Goal: Information Seeking & Learning: Learn about a topic

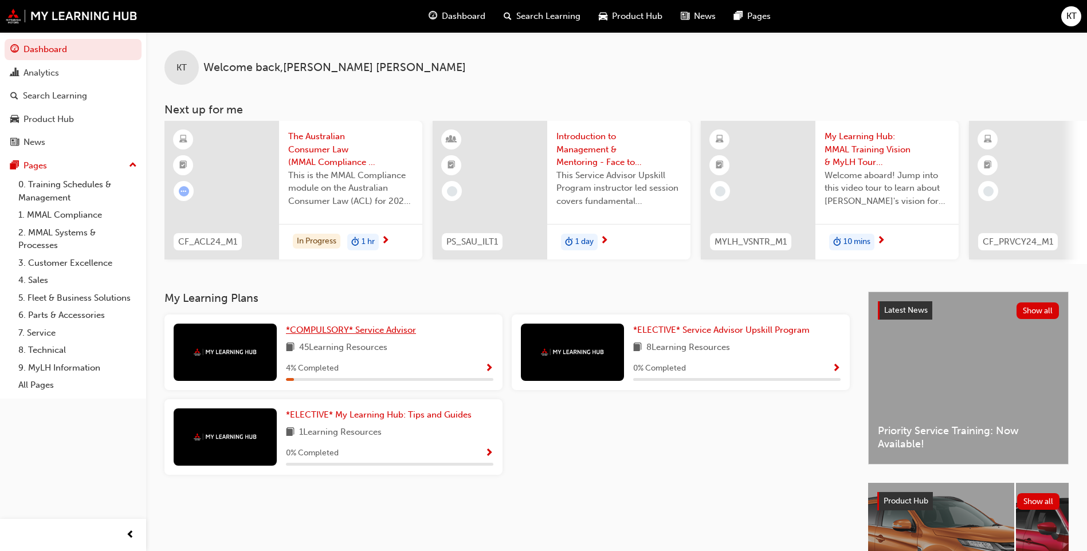
click at [380, 335] on span "*COMPULSORY* Service Advisor" at bounding box center [351, 330] width 130 height 10
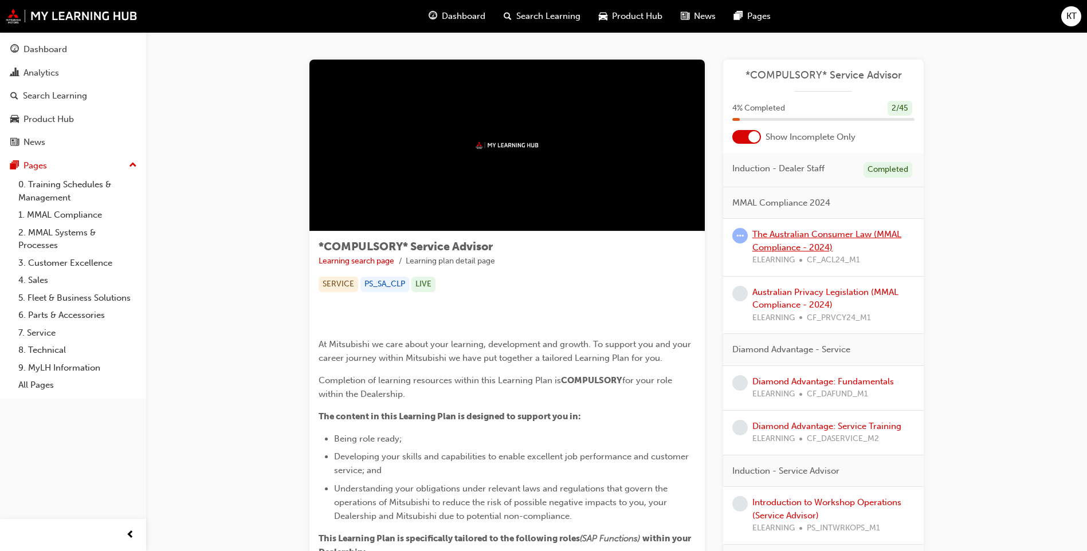
click at [806, 246] on link "The Australian Consumer Law (MMAL Compliance - 2024)" at bounding box center [827, 240] width 149 height 23
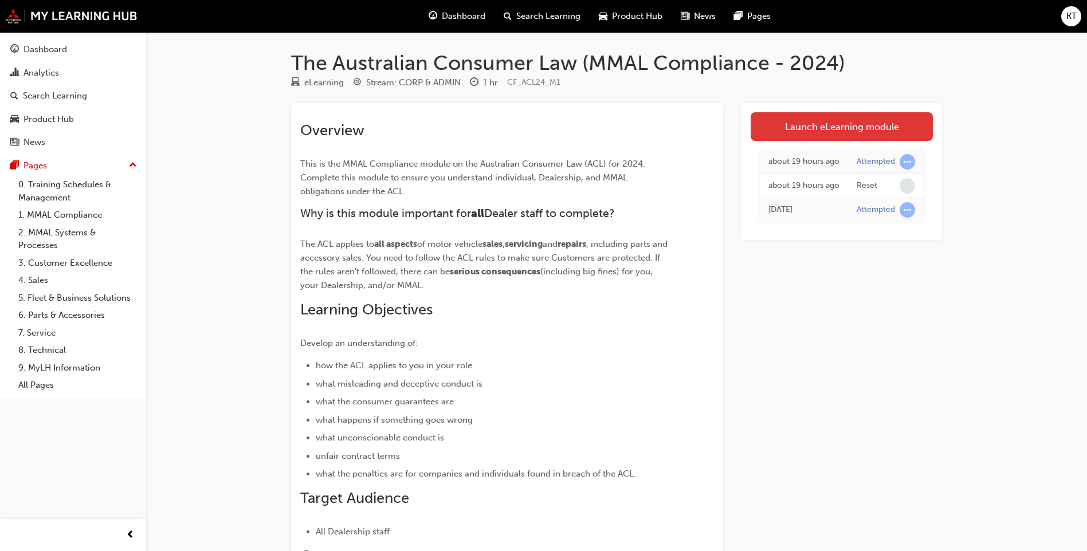
click at [891, 126] on link "Launch eLearning module" at bounding box center [842, 126] width 182 height 29
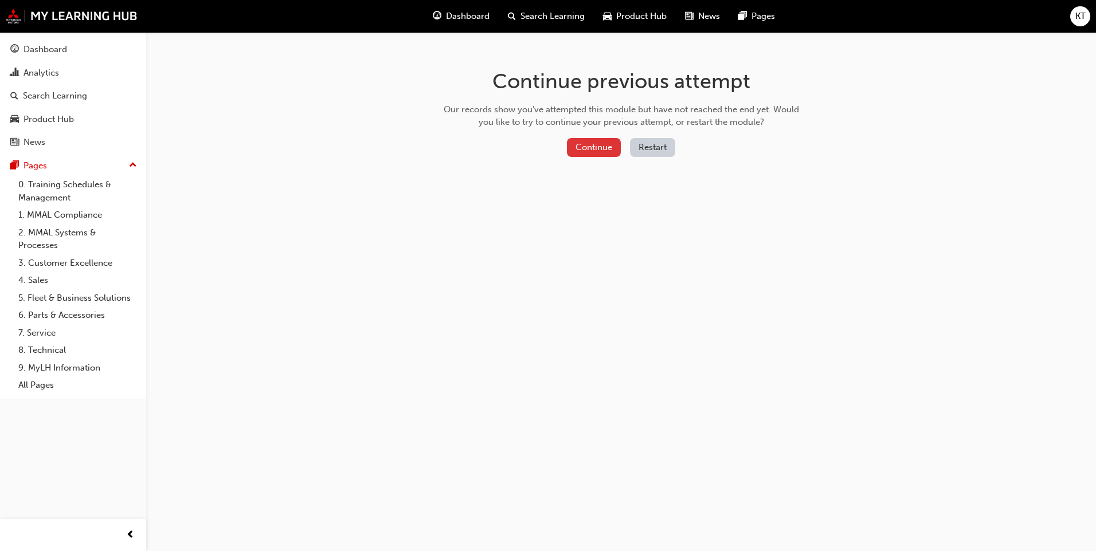
click at [580, 149] on button "Continue" at bounding box center [594, 147] width 54 height 19
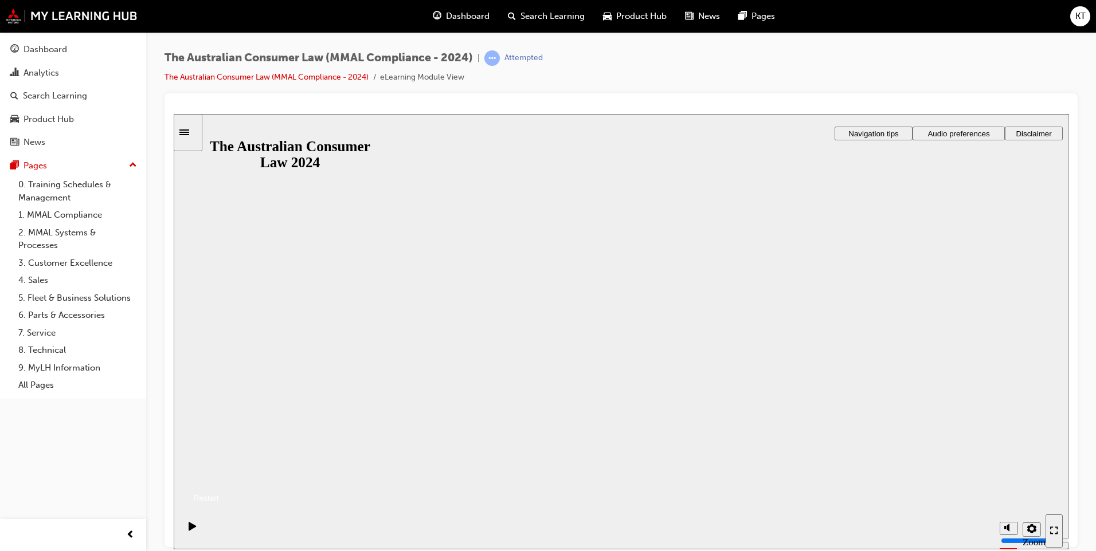
click at [219, 477] on button "Resume" at bounding box center [196, 484] width 45 height 15
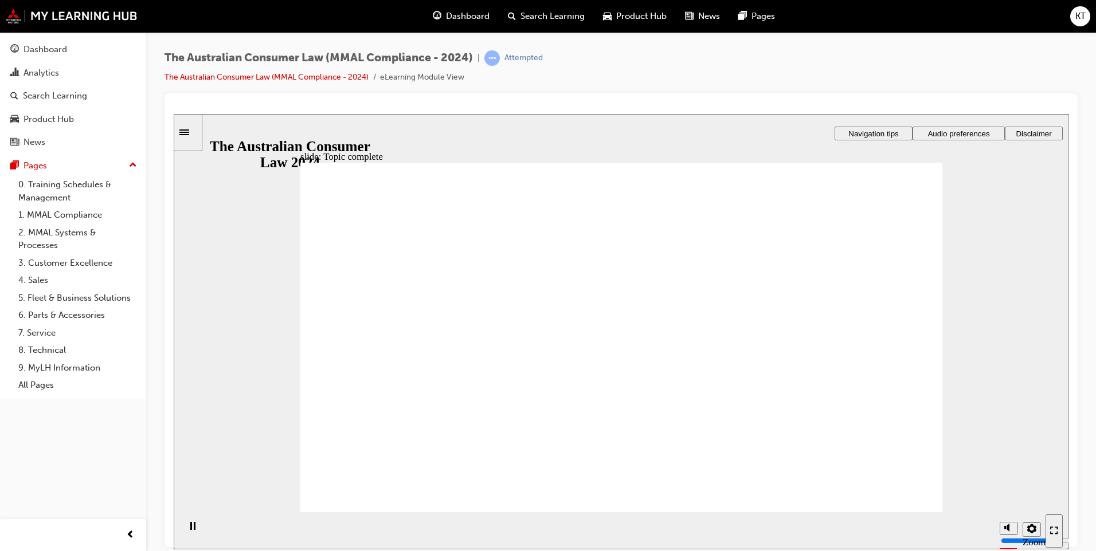
drag, startPoint x: 644, startPoint y: 279, endPoint x: 504, endPoint y: 378, distance: 171.9
drag, startPoint x: 620, startPoint y: 303, endPoint x: 503, endPoint y: 399, distance: 151.5
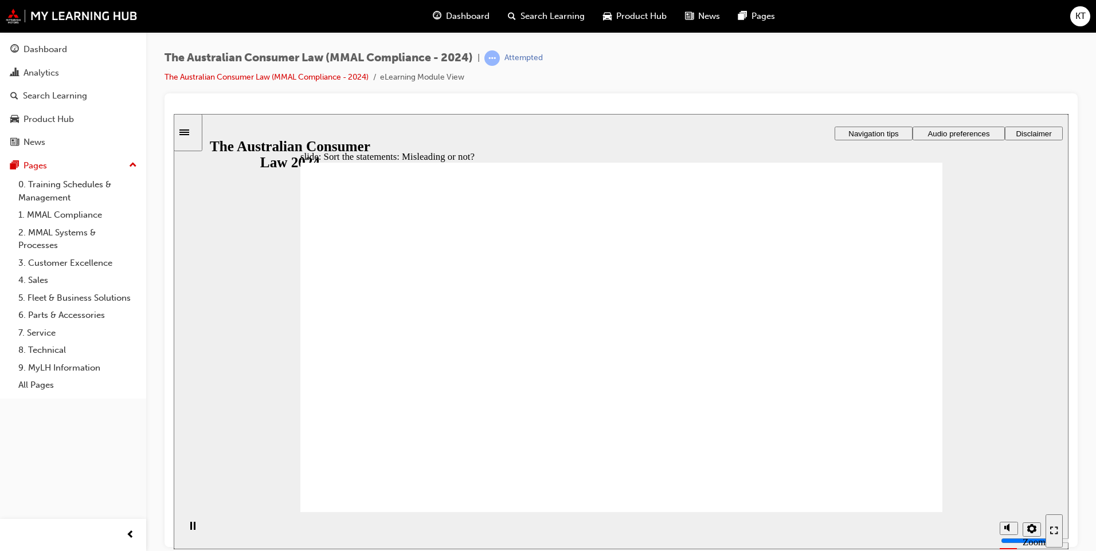
drag, startPoint x: 500, startPoint y: 397, endPoint x: 748, endPoint y: 413, distance: 248.1
drag, startPoint x: 588, startPoint y: 299, endPoint x: 485, endPoint y: 420, distance: 158.6
drag, startPoint x: 614, startPoint y: 314, endPoint x: 449, endPoint y: 426, distance: 199.3
drag, startPoint x: 497, startPoint y: 405, endPoint x: 730, endPoint y: 403, distance: 232.7
drag, startPoint x: 647, startPoint y: 308, endPoint x: 506, endPoint y: 427, distance: 184.6
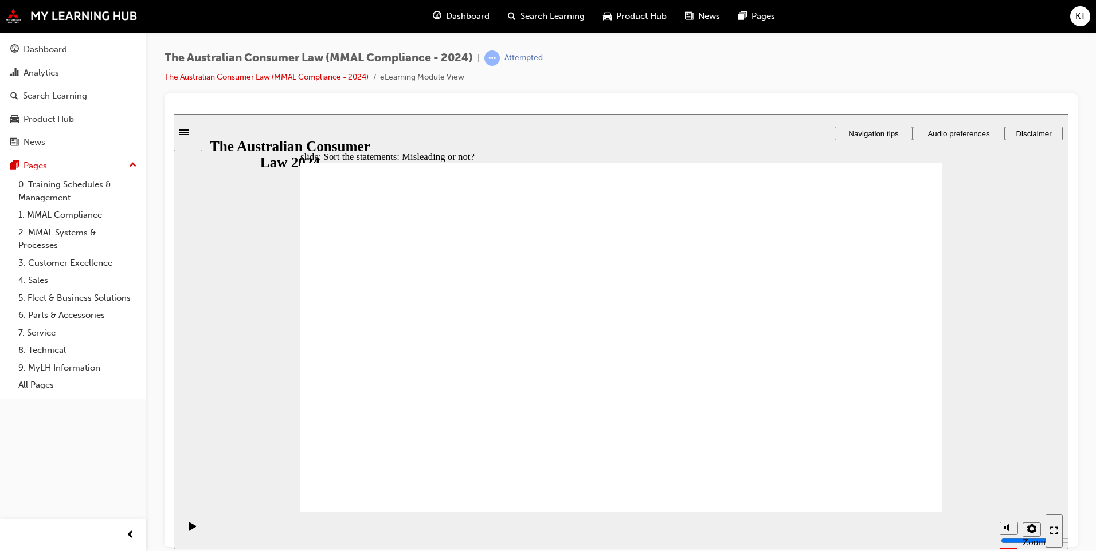
drag, startPoint x: 644, startPoint y: 284, endPoint x: 747, endPoint y: 373, distance: 136.6
drag, startPoint x: 742, startPoint y: 375, endPoint x: 479, endPoint y: 364, distance: 262.7
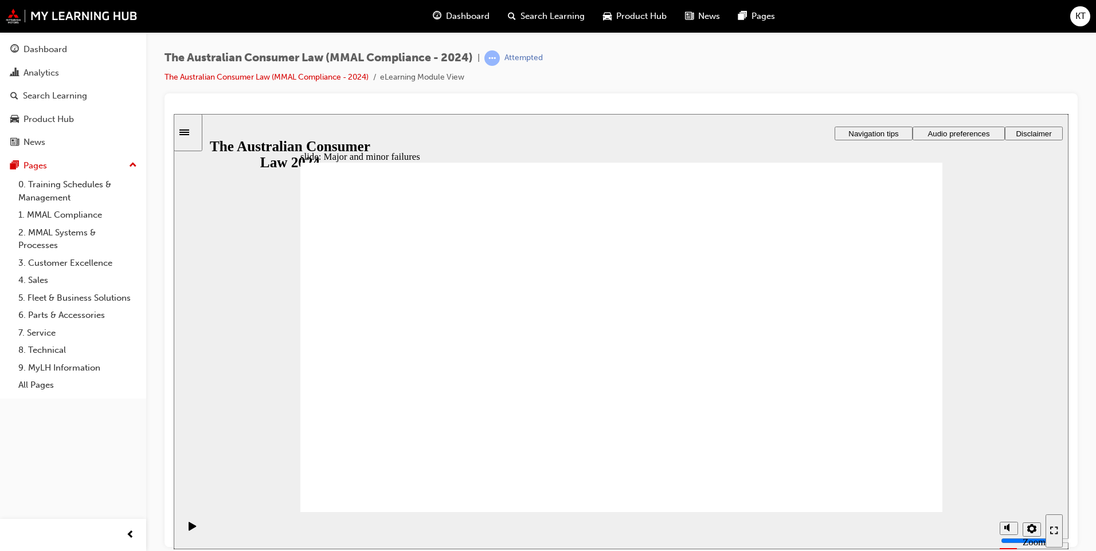
drag, startPoint x: 607, startPoint y: 276, endPoint x: 596, endPoint y: 237, distance: 41.0
drag, startPoint x: 610, startPoint y: 284, endPoint x: 579, endPoint y: 272, distance: 32.5
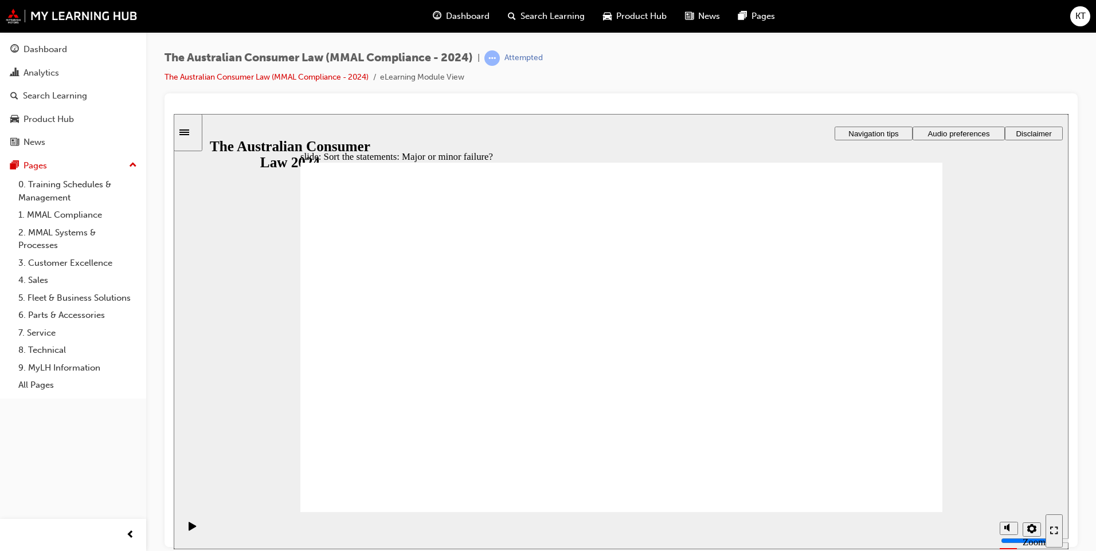
drag, startPoint x: 597, startPoint y: 281, endPoint x: 573, endPoint y: 268, distance: 26.7
drag, startPoint x: 636, startPoint y: 289, endPoint x: 458, endPoint y: 403, distance: 211.1
drag, startPoint x: 464, startPoint y: 440, endPoint x: 817, endPoint y: 419, distance: 353.7
drag, startPoint x: 669, startPoint y: 304, endPoint x: 489, endPoint y: 418, distance: 213.1
drag, startPoint x: 613, startPoint y: 285, endPoint x: 991, endPoint y: 418, distance: 400.8
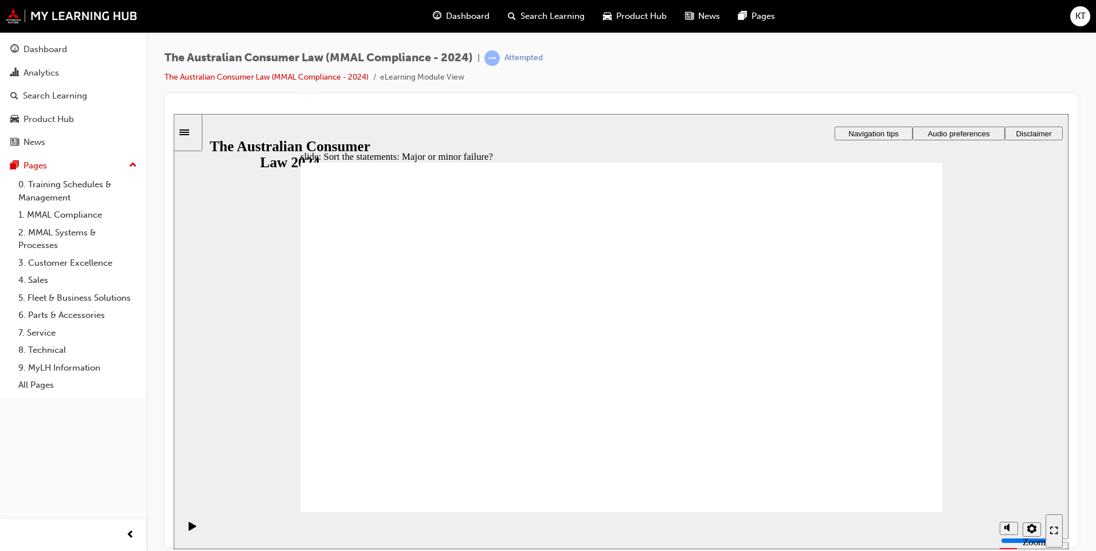
drag, startPoint x: 991, startPoint y: 418, endPoint x: 961, endPoint y: 419, distance: 29.8
click at [984, 420] on div "slide: Sort the statements: Major or minor failure? Rectangle 1 Rectangle 3 Sor…" at bounding box center [621, 331] width 895 height 436
click at [924, 419] on div "slide: Sort the statements: Major or minor failure? Rectangle 1 Rectangle 3 Sor…" at bounding box center [621, 331] width 895 height 436
drag, startPoint x: 925, startPoint y: 418, endPoint x: 383, endPoint y: 397, distance: 542.0
drag, startPoint x: 660, startPoint y: 245, endPoint x: 857, endPoint y: 375, distance: 235.7
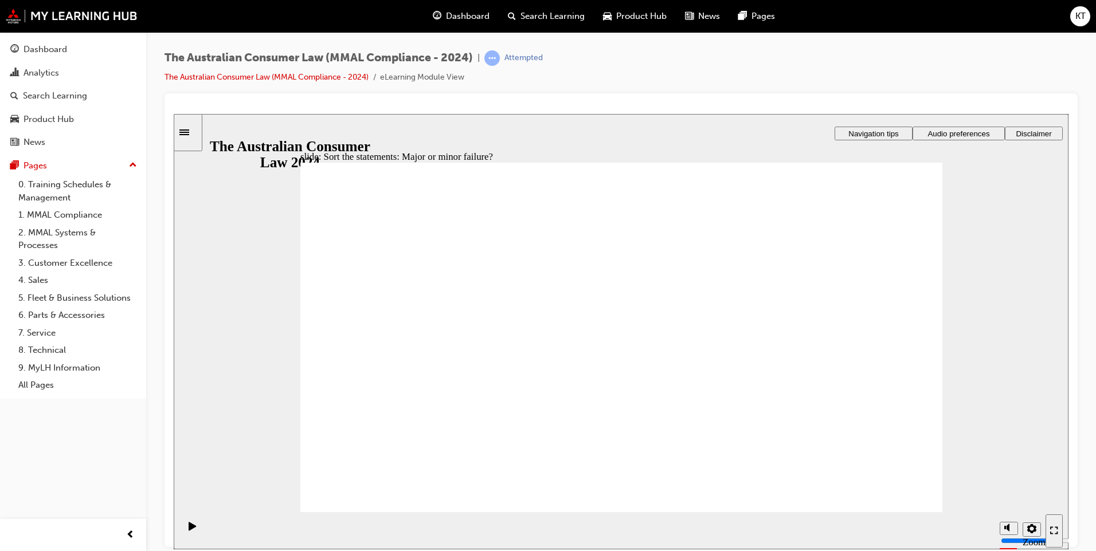
drag, startPoint x: 640, startPoint y: 301, endPoint x: 806, endPoint y: 430, distance: 210.4
drag, startPoint x: 798, startPoint y: 430, endPoint x: 446, endPoint y: 429, distance: 352.5
drag, startPoint x: 583, startPoint y: 304, endPoint x: 446, endPoint y: 419, distance: 179.0
drag, startPoint x: 638, startPoint y: 270, endPoint x: 475, endPoint y: 385, distance: 199.6
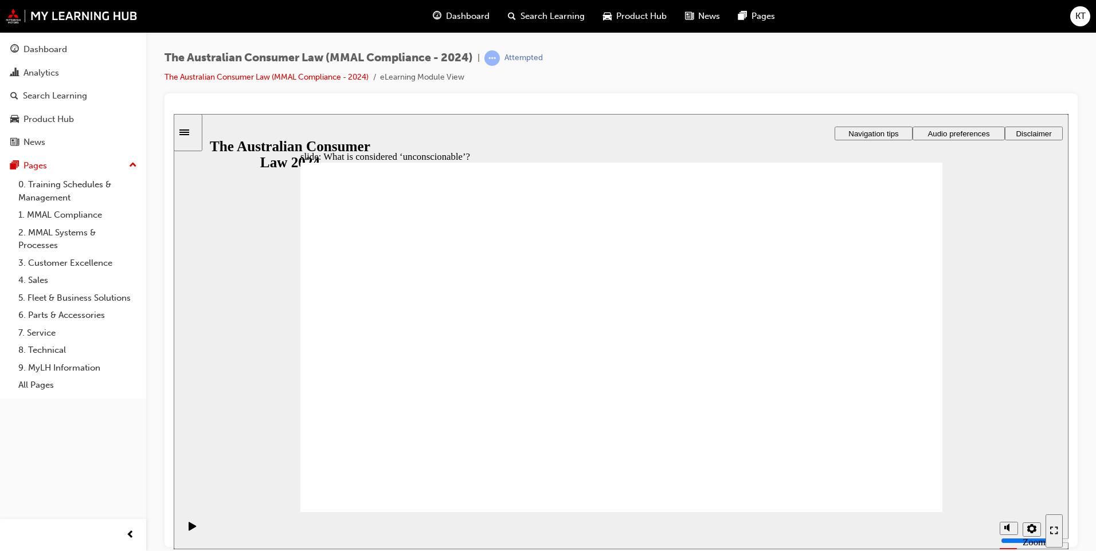
drag, startPoint x: 648, startPoint y: 287, endPoint x: 616, endPoint y: 304, distance: 36.1
drag, startPoint x: 613, startPoint y: 302, endPoint x: 386, endPoint y: 398, distance: 246.3
drag, startPoint x: 583, startPoint y: 297, endPoint x: 381, endPoint y: 389, distance: 221.9
drag, startPoint x: 600, startPoint y: 272, endPoint x: 408, endPoint y: 395, distance: 228.1
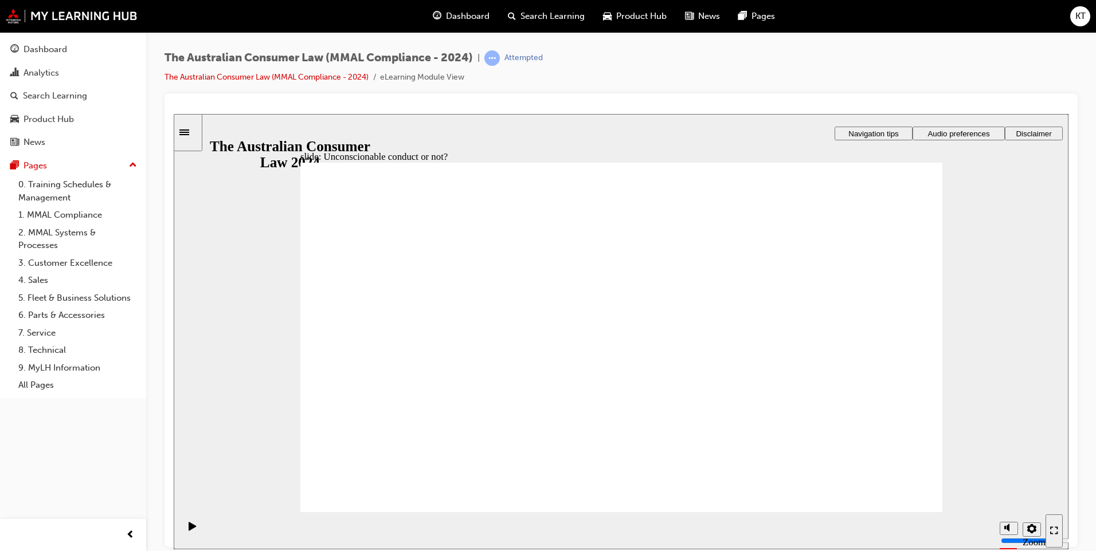
drag, startPoint x: 472, startPoint y: 371, endPoint x: 846, endPoint y: 370, distance: 373.7
drag, startPoint x: 606, startPoint y: 281, endPoint x: 389, endPoint y: 396, distance: 246.4
drag, startPoint x: 605, startPoint y: 296, endPoint x: 460, endPoint y: 367, distance: 162.3
drag, startPoint x: 581, startPoint y: 288, endPoint x: 762, endPoint y: 383, distance: 203.8
drag, startPoint x: 740, startPoint y: 367, endPoint x: 428, endPoint y: 364, distance: 312.4
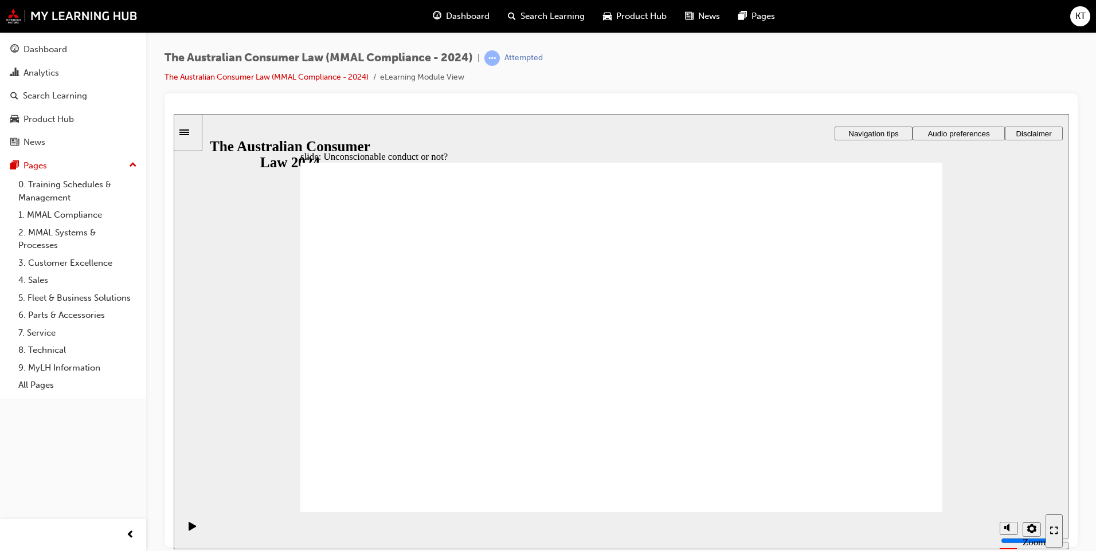
drag, startPoint x: 619, startPoint y: 258, endPoint x: 825, endPoint y: 377, distance: 237.5
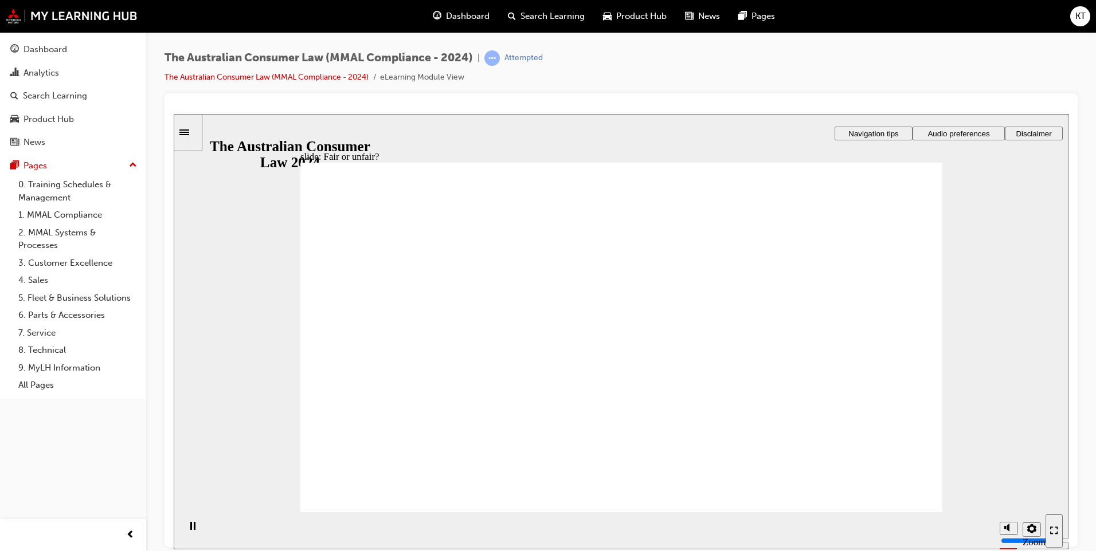
drag, startPoint x: 673, startPoint y: 292, endPoint x: 465, endPoint y: 399, distance: 233.5
drag, startPoint x: 462, startPoint y: 375, endPoint x: 880, endPoint y: 380, distance: 417.8
drag, startPoint x: 613, startPoint y: 276, endPoint x: 465, endPoint y: 390, distance: 186.4
drag, startPoint x: 608, startPoint y: 271, endPoint x: 786, endPoint y: 374, distance: 205.7
drag, startPoint x: 594, startPoint y: 288, endPoint x: 809, endPoint y: 385, distance: 235.2
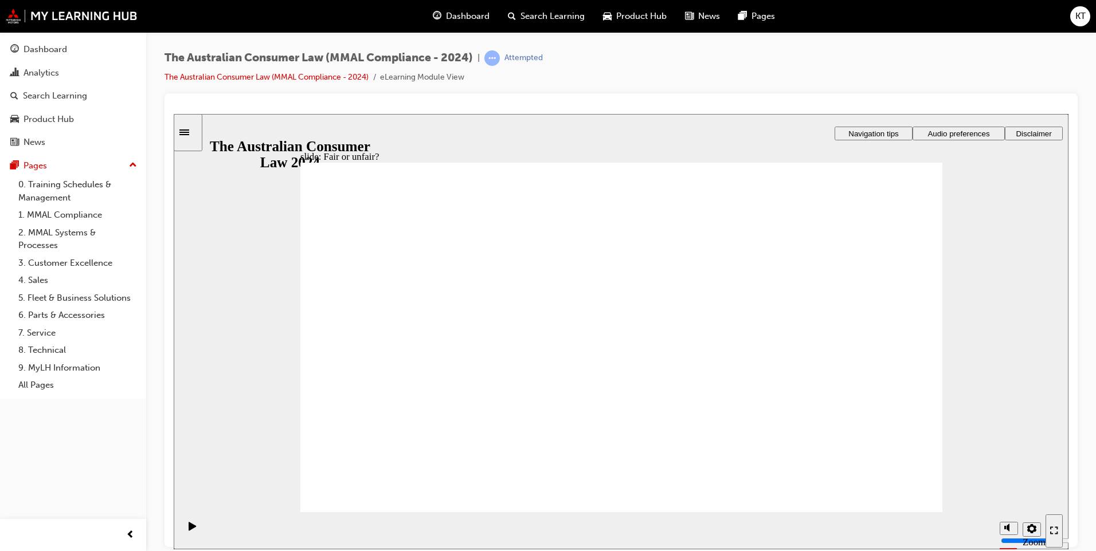
drag, startPoint x: 688, startPoint y: 265, endPoint x: 816, endPoint y: 403, distance: 188.6
drag, startPoint x: 652, startPoint y: 269, endPoint x: 854, endPoint y: 391, distance: 236.0
drag, startPoint x: 831, startPoint y: 387, endPoint x: 385, endPoint y: 362, distance: 447.2
drag, startPoint x: 613, startPoint y: 261, endPoint x: 828, endPoint y: 363, distance: 237.4
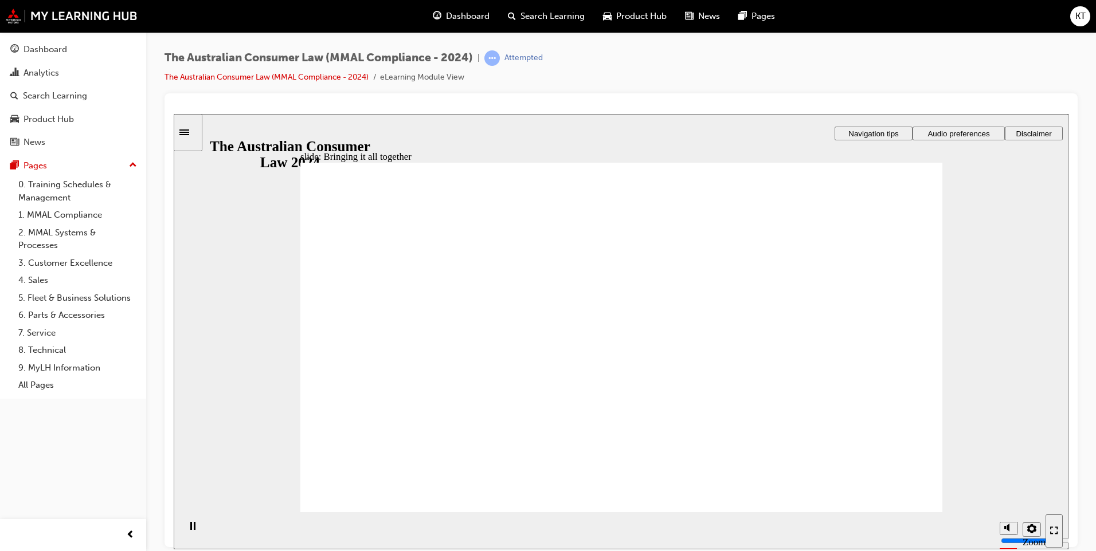
click at [899, 501] on div "Rectangle 1 Rectangle 3 Dealership policies and procedures Oval 1 Dealership re…" at bounding box center [621, 342] width 642 height 361
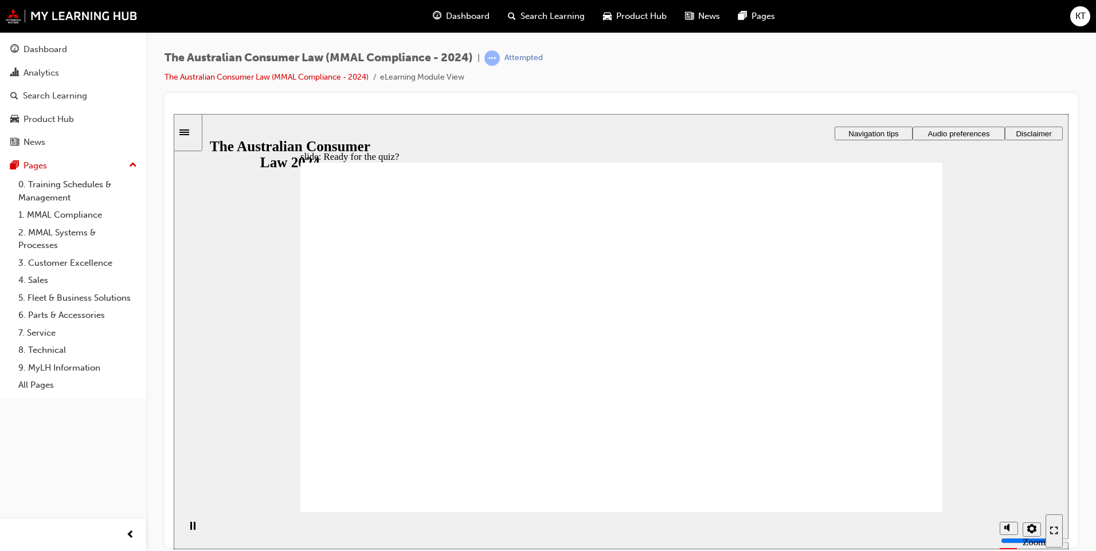
checkbox input "true"
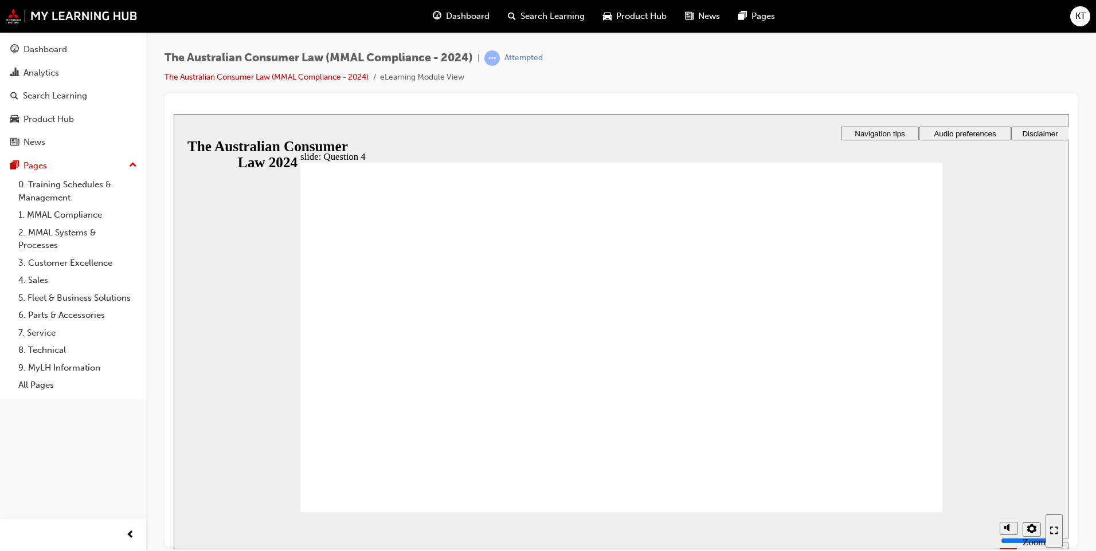
drag, startPoint x: 518, startPoint y: 393, endPoint x: 389, endPoint y: 486, distance: 159.7
radio input "true"
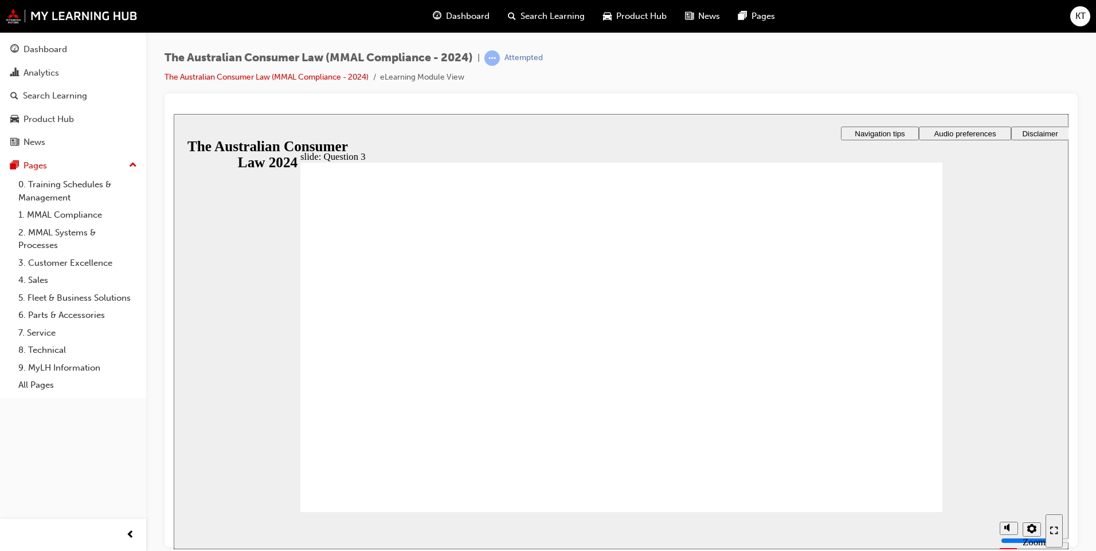
radio input "true"
drag, startPoint x: 365, startPoint y: 323, endPoint x: 392, endPoint y: 495, distance: 174.0
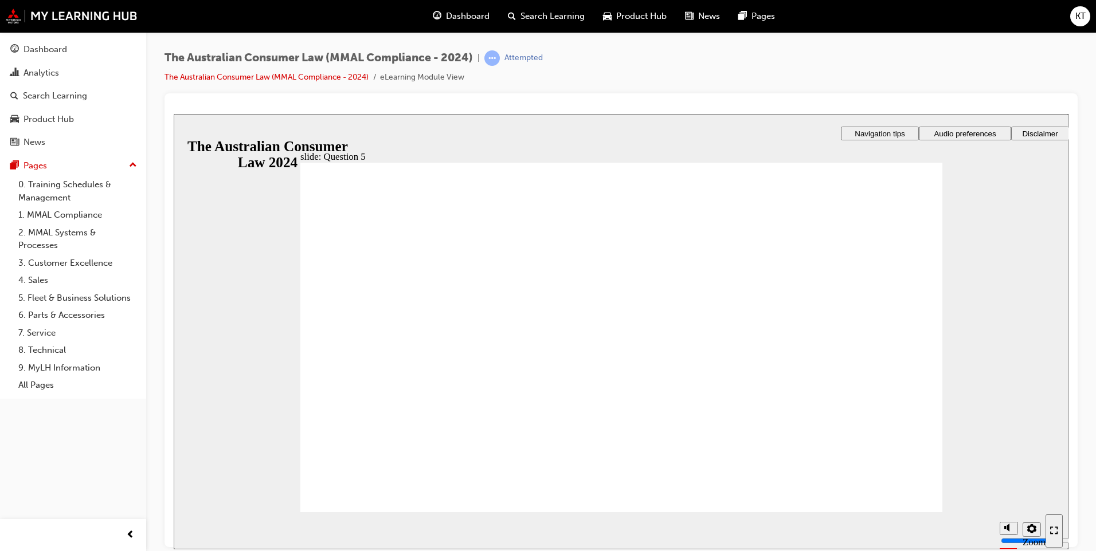
checkbox input "true"
checkbox input "false"
checkbox input "true"
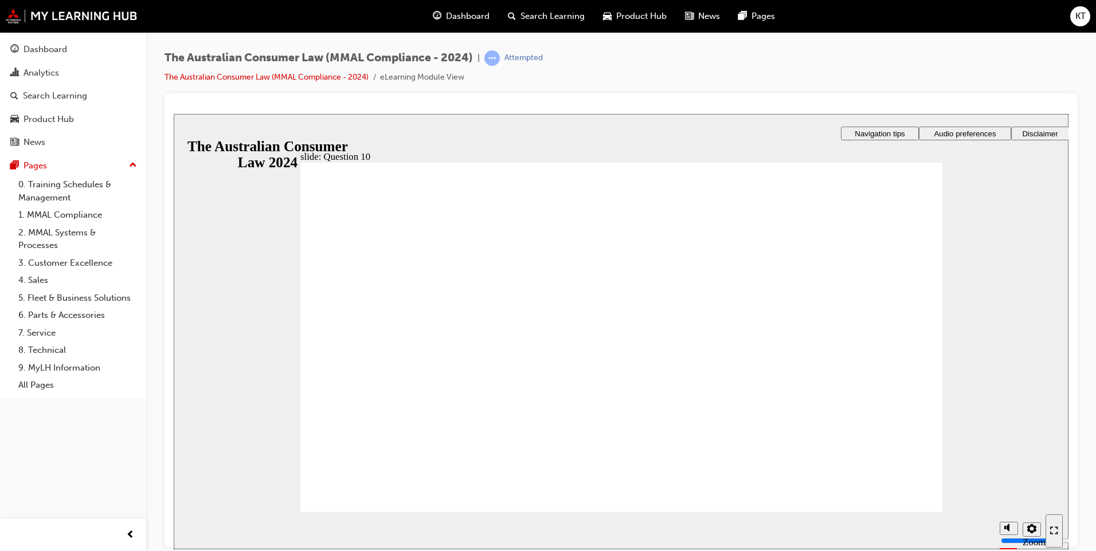
checkbox input "true"
